Goal: Transaction & Acquisition: Purchase product/service

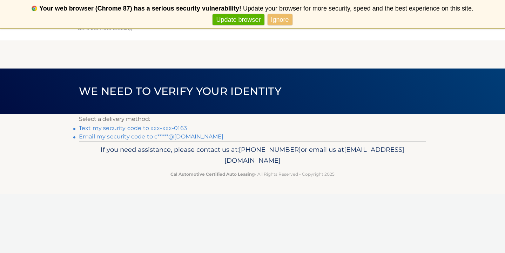
click at [162, 134] on link "Email my security code to c*****@gmail.com" at bounding box center [151, 136] width 145 height 7
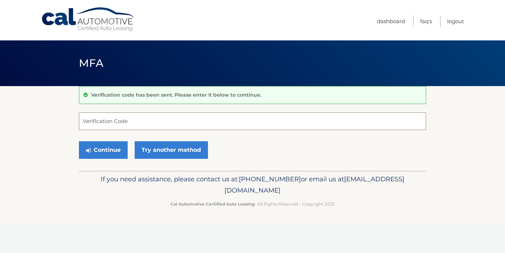
click at [165, 117] on input "Verification Code" at bounding box center [252, 121] width 347 height 18
paste input "618138"
click at [108, 151] on button "Continue" at bounding box center [103, 150] width 49 height 18
click at [108, 121] on input "618138" at bounding box center [252, 121] width 347 height 18
click at [99, 148] on button "Continue" at bounding box center [103, 150] width 49 height 18
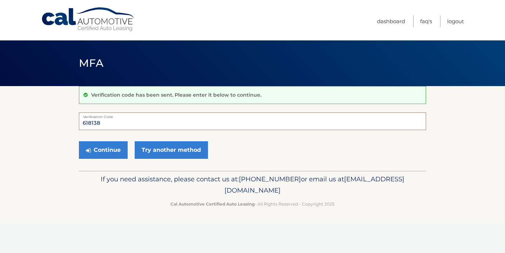
click at [84, 124] on input "618138" at bounding box center [252, 121] width 347 height 18
drag, startPoint x: 103, startPoint y: 121, endPoint x: 77, endPoint y: 121, distance: 26.7
click at [77, 121] on section "Verification code has been sent. Please enter it below to continue. 618138 Veri…" at bounding box center [252, 128] width 505 height 85
type input "618318"
click at [111, 150] on button "Continue" at bounding box center [103, 150] width 49 height 18
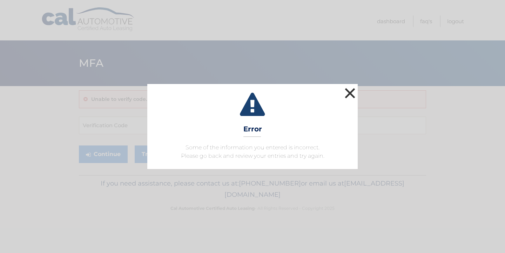
click at [351, 95] on button "×" at bounding box center [350, 93] width 14 height 14
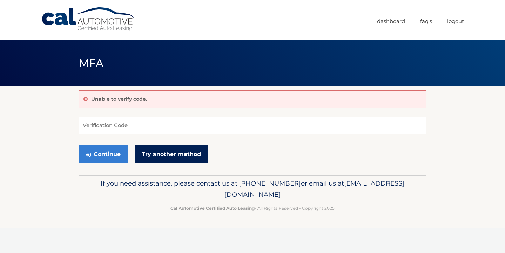
click at [146, 154] on link "Try another method" at bounding box center [171, 154] width 73 height 18
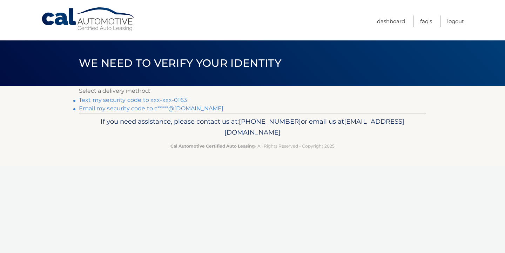
click at [165, 101] on link "Text my security code to xxx-xxx-0163" at bounding box center [133, 100] width 108 height 7
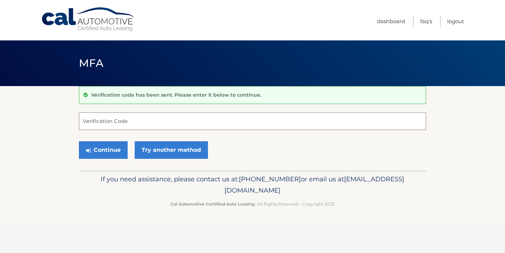
click at [124, 117] on input "Verification Code" at bounding box center [252, 121] width 347 height 18
type input "011802"
click at [106, 146] on button "Continue" at bounding box center [103, 150] width 49 height 18
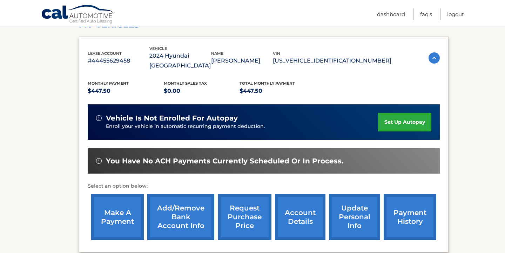
scroll to position [109, 0]
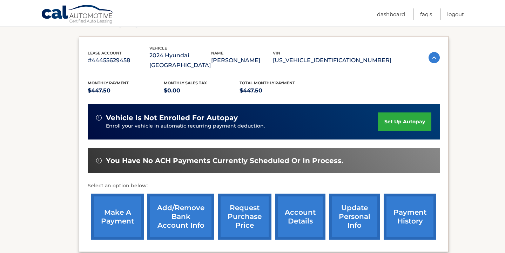
click at [113, 194] on link "make a payment" at bounding box center [117, 216] width 53 height 46
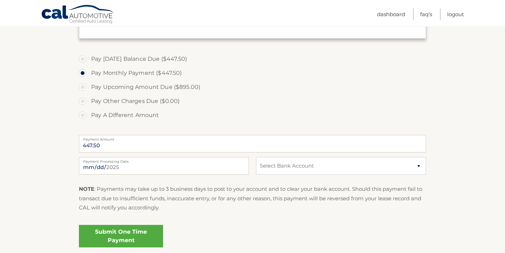
scroll to position [222, 0]
click at [327, 167] on select "Select Bank Account Checking FLUSHING BANK *****0307 Checking FLUSHING BANK ***…" at bounding box center [341, 165] width 170 height 18
select select "OTZmNzIyMDMtM2ZmOC00NmU2LTk4MDYtYmQ2MWEwMmIxY2E5"
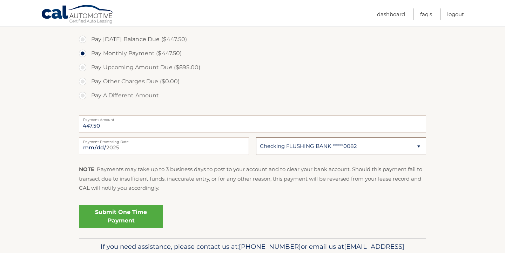
scroll to position [245, 0]
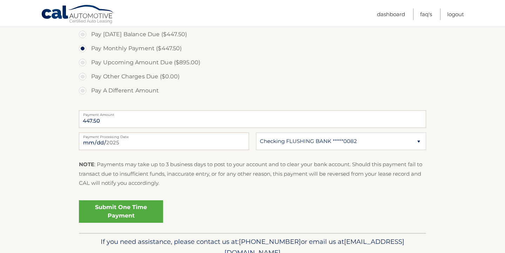
click at [159, 206] on link "Submit One Time Payment" at bounding box center [121, 211] width 84 height 22
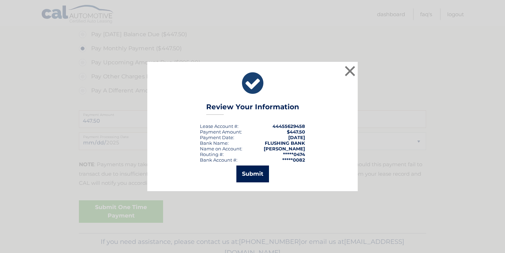
click at [254, 170] on button "Submit" at bounding box center [253, 173] width 33 height 17
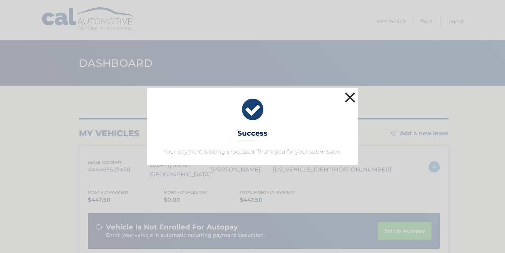
click at [353, 95] on button "×" at bounding box center [350, 97] width 14 height 14
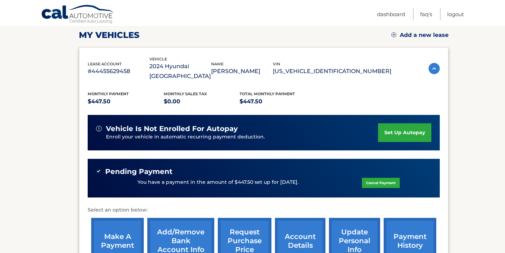
scroll to position [108, 0]
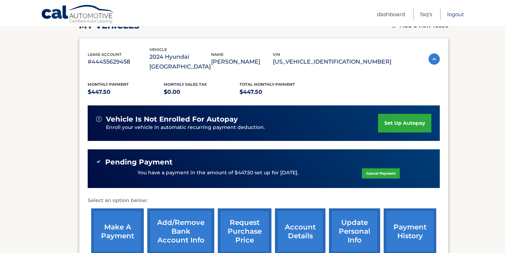
click at [460, 13] on link "Logout" at bounding box center [455, 14] width 17 height 12
